Goal: Navigation & Orientation: Find specific page/section

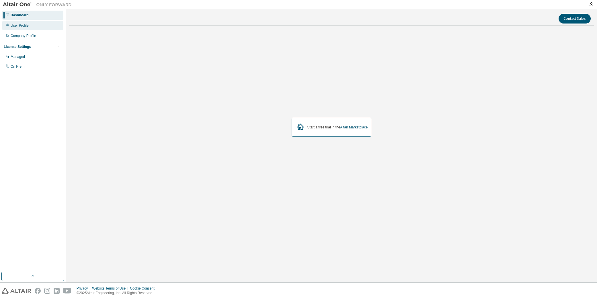
click at [38, 27] on div "User Profile" at bounding box center [32, 25] width 61 height 9
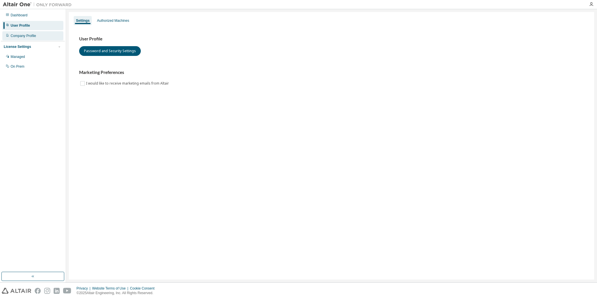
click at [33, 38] on div "Company Profile" at bounding box center [24, 36] width 26 height 5
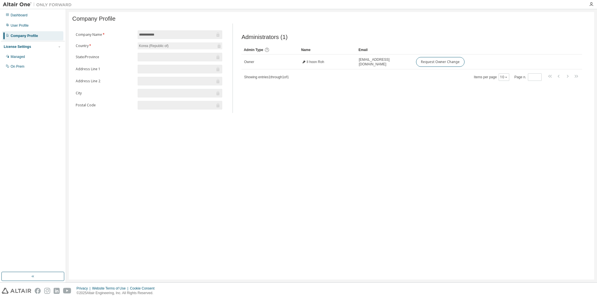
click at [24, 47] on div "License Settings" at bounding box center [17, 46] width 27 height 5
click at [24, 48] on div "License Settings" at bounding box center [17, 46] width 27 height 5
click at [19, 58] on div "Managed" at bounding box center [18, 56] width 14 height 5
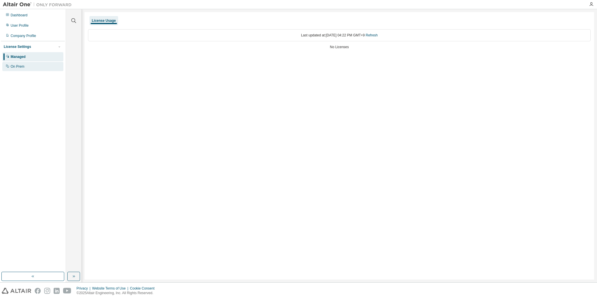
click at [26, 66] on div "On Prem" at bounding box center [32, 66] width 61 height 9
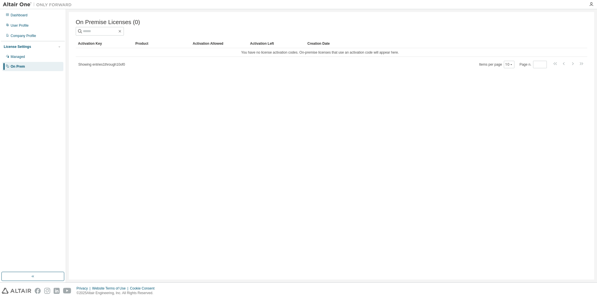
click at [22, 6] on img at bounding box center [39, 5] width 72 height 6
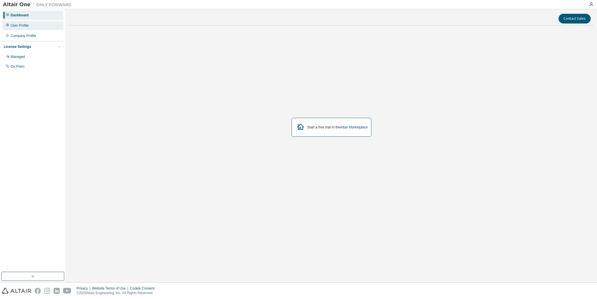
click at [21, 25] on div "User Profile" at bounding box center [20, 25] width 18 height 5
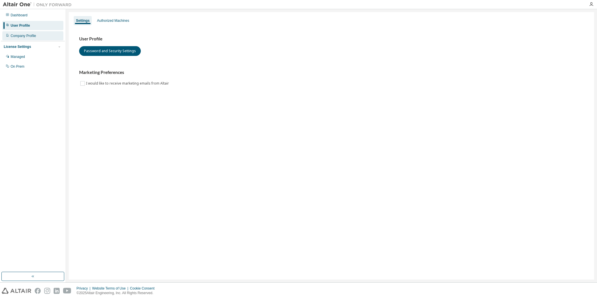
click at [25, 36] on div "Company Profile" at bounding box center [24, 36] width 26 height 5
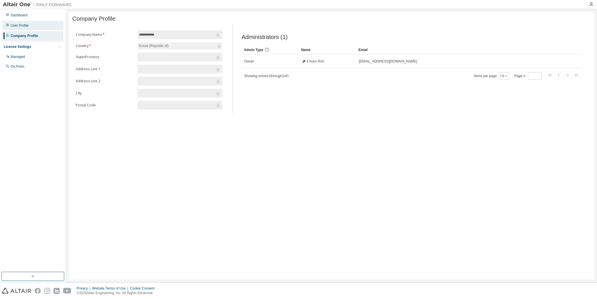
click at [22, 24] on div "User Profile" at bounding box center [20, 25] width 18 height 5
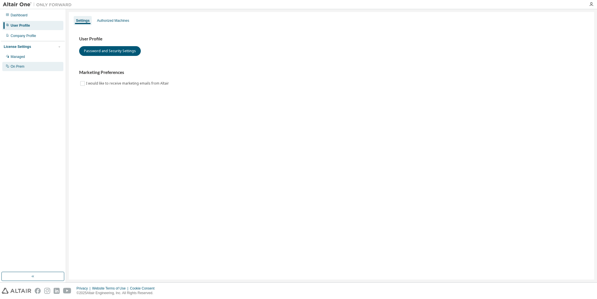
click at [22, 67] on div "On Prem" at bounding box center [18, 66] width 14 height 5
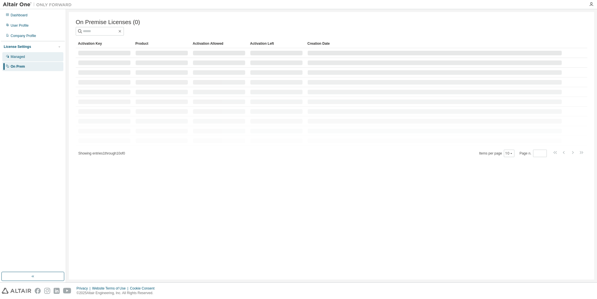
click at [15, 56] on div "Managed" at bounding box center [18, 56] width 14 height 5
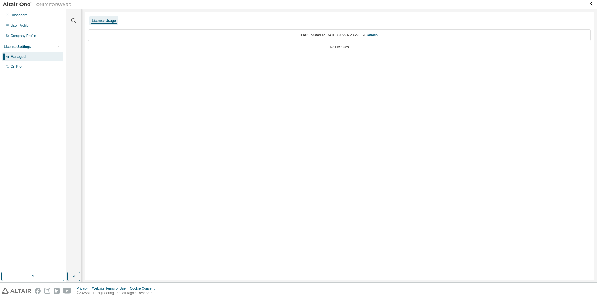
click at [27, 45] on div "License Settings" at bounding box center [17, 46] width 27 height 5
click at [26, 47] on div "License Settings" at bounding box center [17, 46] width 27 height 5
click at [21, 66] on div "On Prem" at bounding box center [18, 66] width 14 height 5
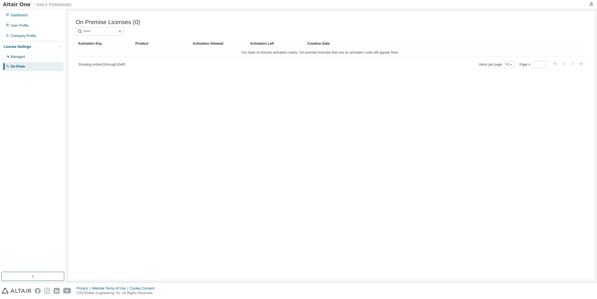
click at [21, 2] on img at bounding box center [39, 5] width 72 height 6
